Goal: Transaction & Acquisition: Book appointment/travel/reservation

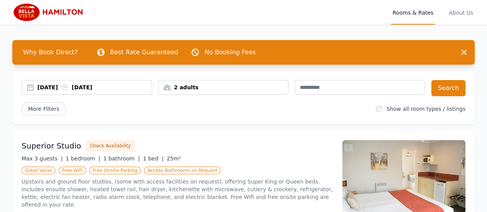
click at [235, 85] on div "2 adults" at bounding box center [224, 88] width 130 height 8
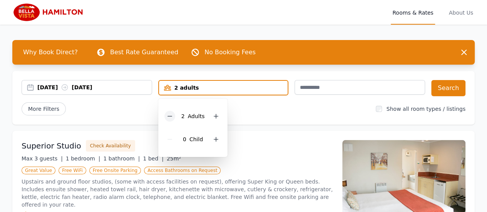
click at [168, 117] on icon at bounding box center [170, 116] width 6 height 6
click at [202, 115] on div "1 Adult" at bounding box center [192, 116] width 54 height 23
click at [278, 106] on div "More Filters" at bounding box center [196, 108] width 348 height 13
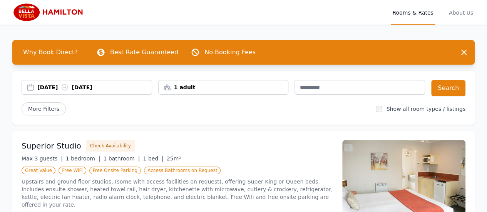
click at [57, 87] on div "[DATE] [DATE]" at bounding box center [94, 88] width 114 height 8
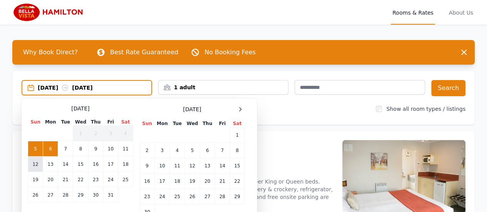
click at [32, 164] on td "12" at bounding box center [35, 164] width 15 height 15
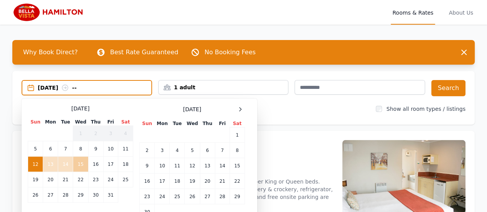
click at [81, 166] on td "15" at bounding box center [80, 164] width 15 height 15
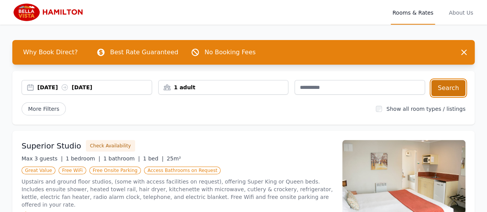
click at [453, 89] on button "Search" at bounding box center [449, 88] width 34 height 16
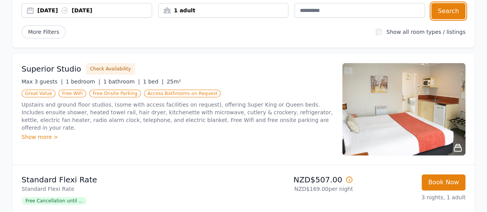
scroll to position [92, 0]
